Goal: Task Accomplishment & Management: Use online tool/utility

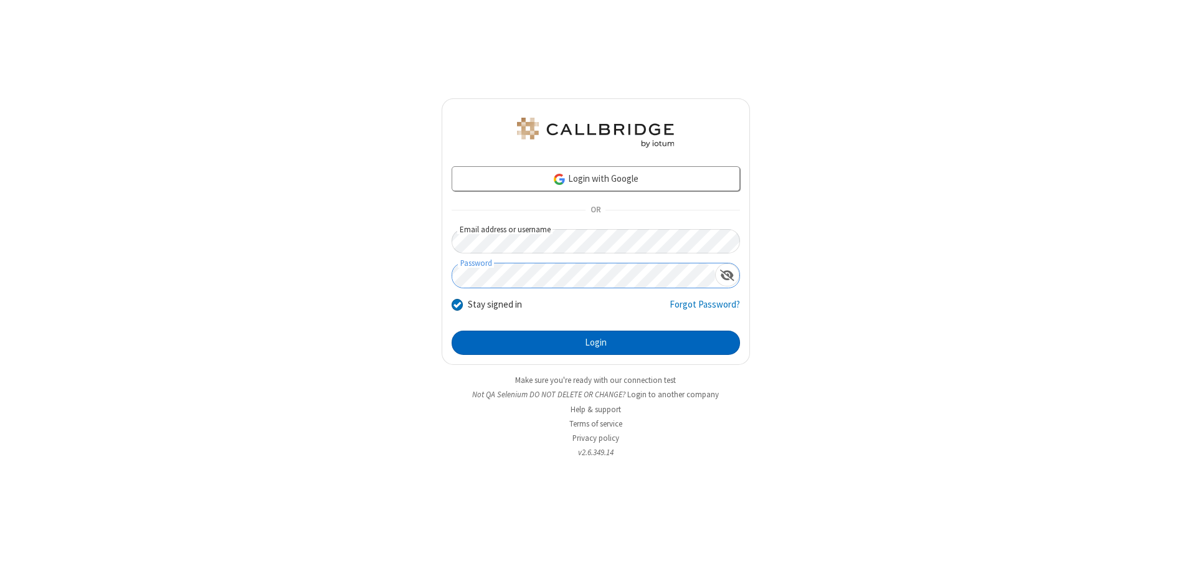
click at [595, 343] on button "Login" at bounding box center [596, 343] width 288 height 25
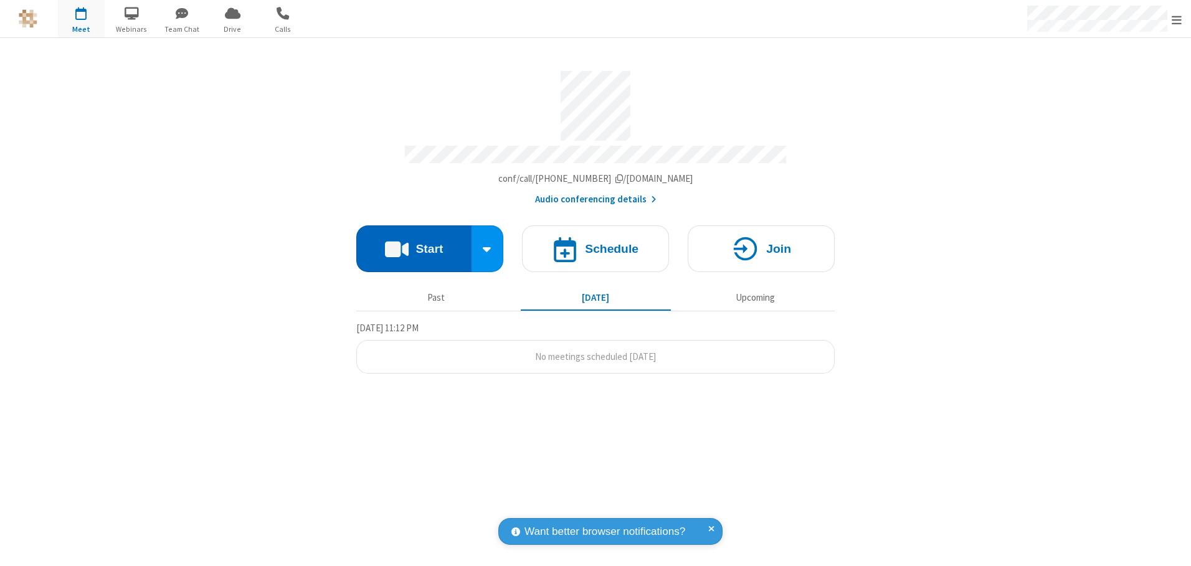
click at [414, 244] on button "Start" at bounding box center [413, 248] width 115 height 47
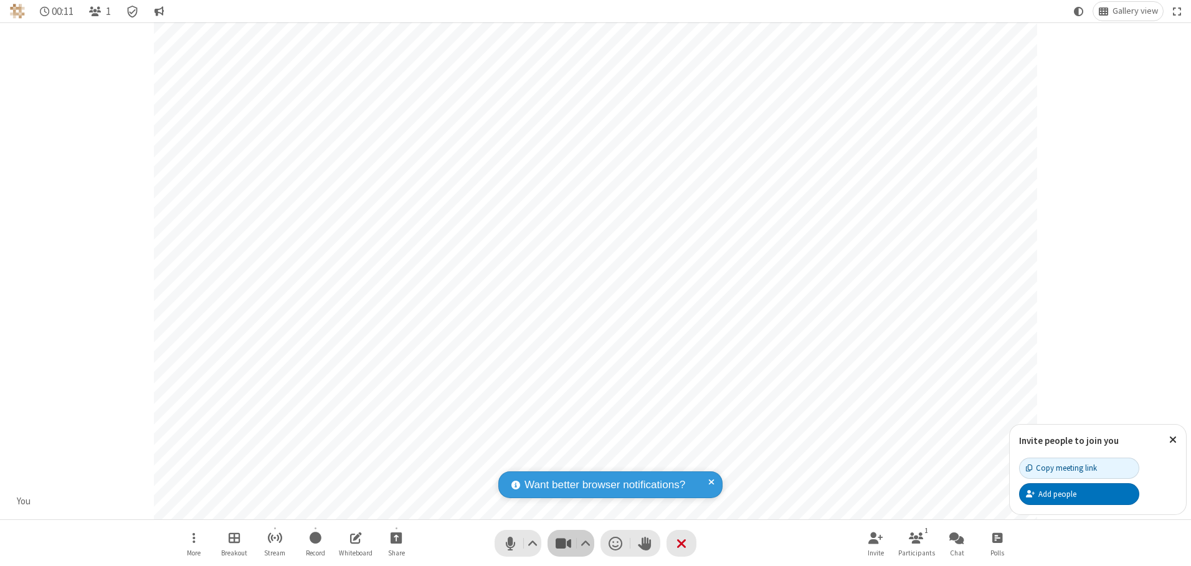
click at [563, 543] on span "Stop video (Alt+V)" at bounding box center [563, 543] width 19 height 18
click at [563, 543] on span "Start video (Alt+V)" at bounding box center [563, 543] width 19 height 18
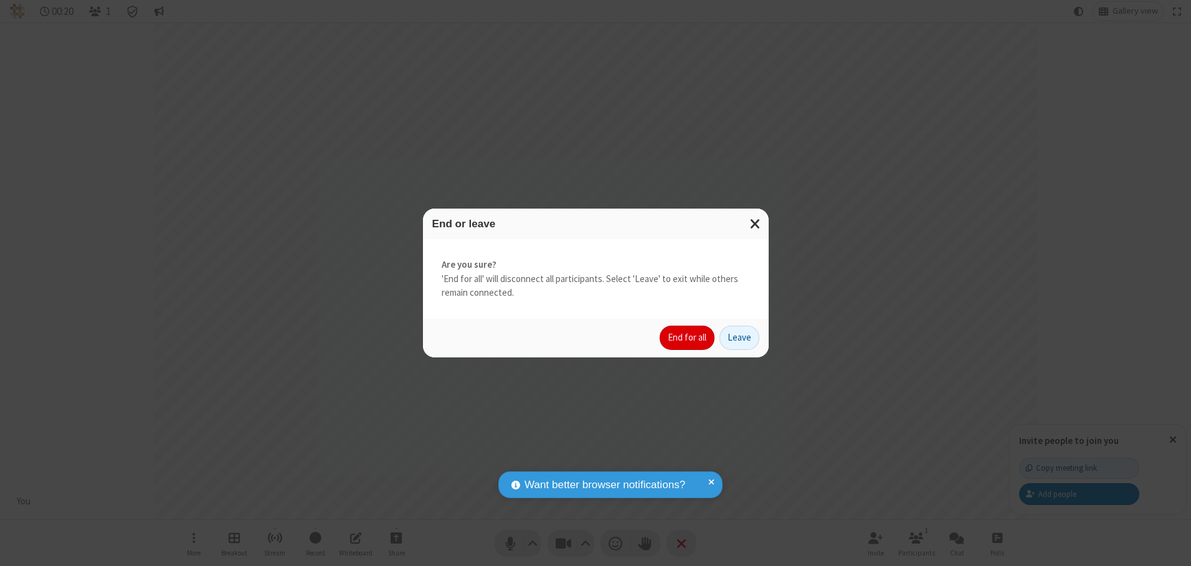
click at [688, 338] on button "End for all" at bounding box center [687, 338] width 55 height 25
